Goal: Information Seeking & Learning: Learn about a topic

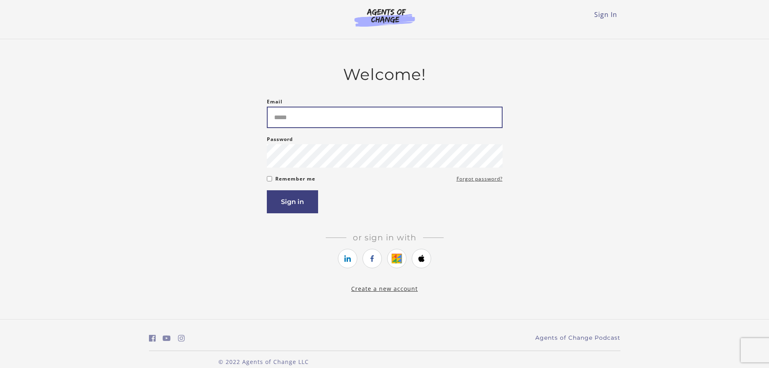
click at [291, 115] on input "Email" at bounding box center [385, 117] width 236 height 21
type input "**********"
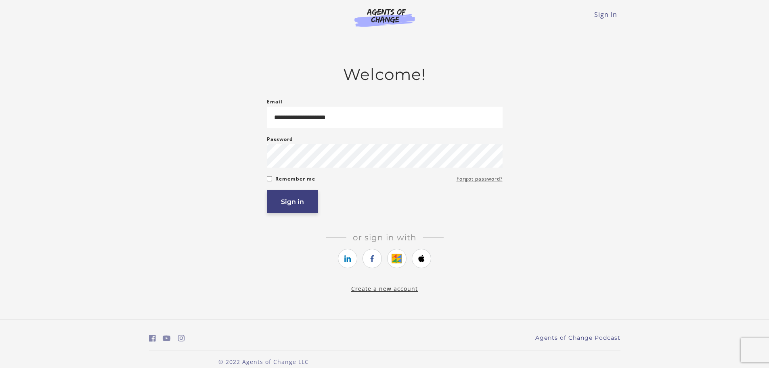
click at [295, 205] on button "Sign in" at bounding box center [292, 201] width 51 height 23
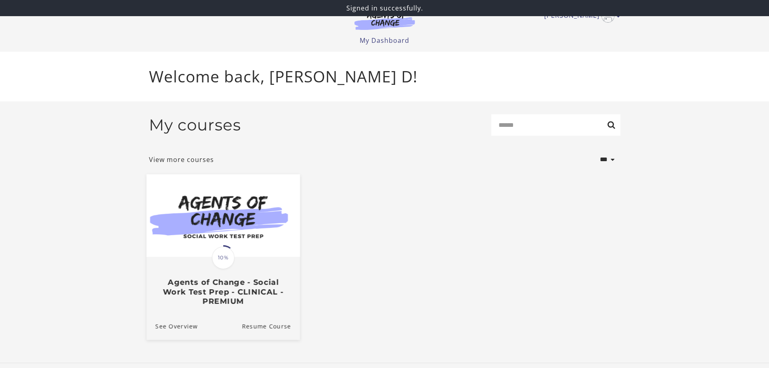
click at [270, 220] on img at bounding box center [222, 215] width 153 height 83
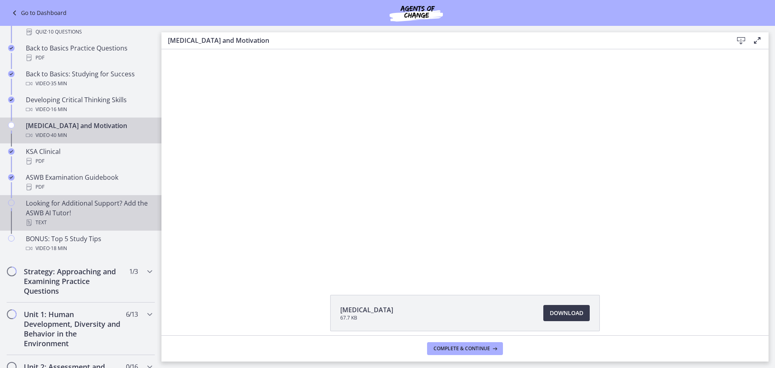
scroll to position [195, 0]
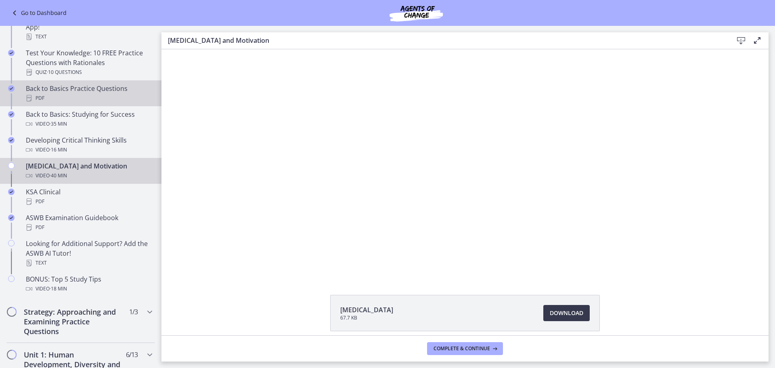
click at [106, 92] on div "Back to Basics Practice Questions PDF" at bounding box center [89, 93] width 126 height 19
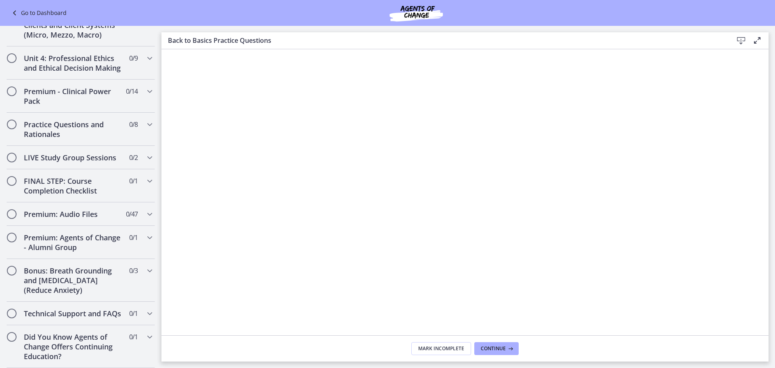
scroll to position [639, 0]
click at [146, 119] on icon "Chapters" at bounding box center [150, 124] width 10 height 10
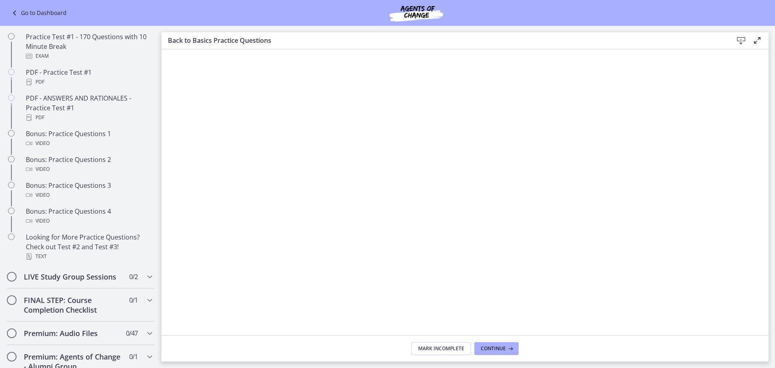
scroll to position [320, 0]
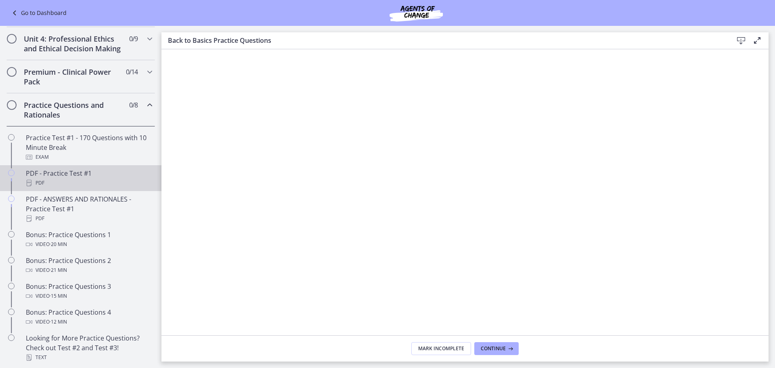
click at [73, 186] on div "PDF - Practice Test #1 PDF" at bounding box center [89, 177] width 126 height 19
click at [743, 43] on icon at bounding box center [741, 41] width 10 height 10
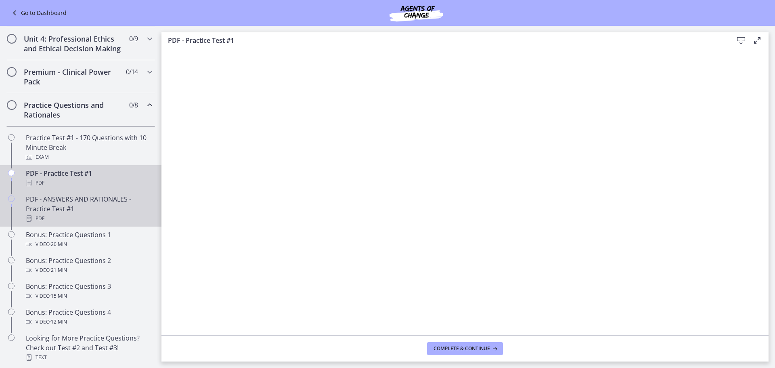
click at [101, 211] on div "PDF - ANSWERS AND RATIONALES - Practice Test #1 PDF" at bounding box center [89, 208] width 126 height 29
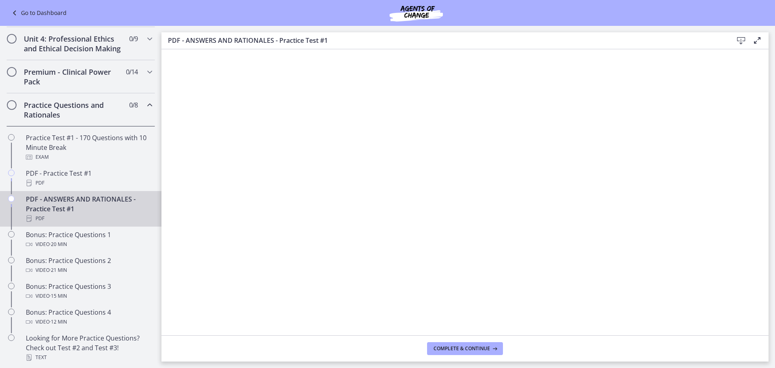
click at [739, 40] on icon at bounding box center [741, 41] width 10 height 10
